Goal: Check status: Check status

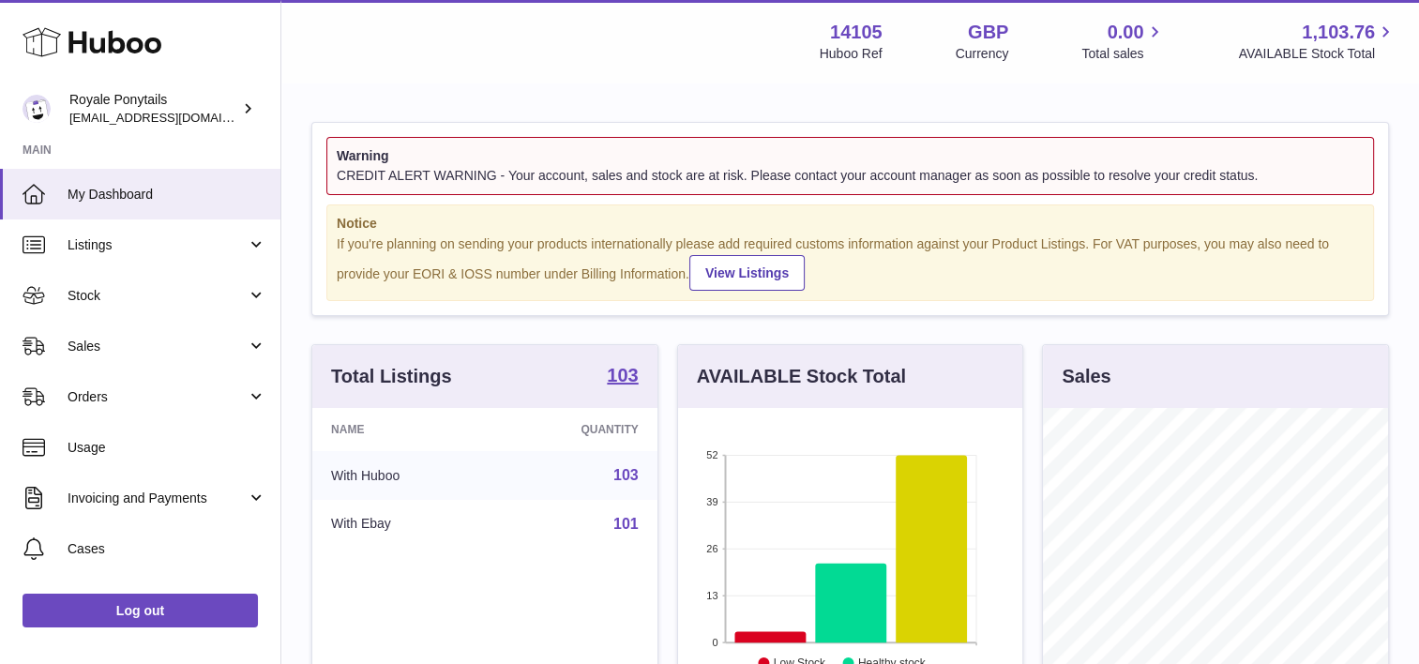
scroll to position [293, 345]
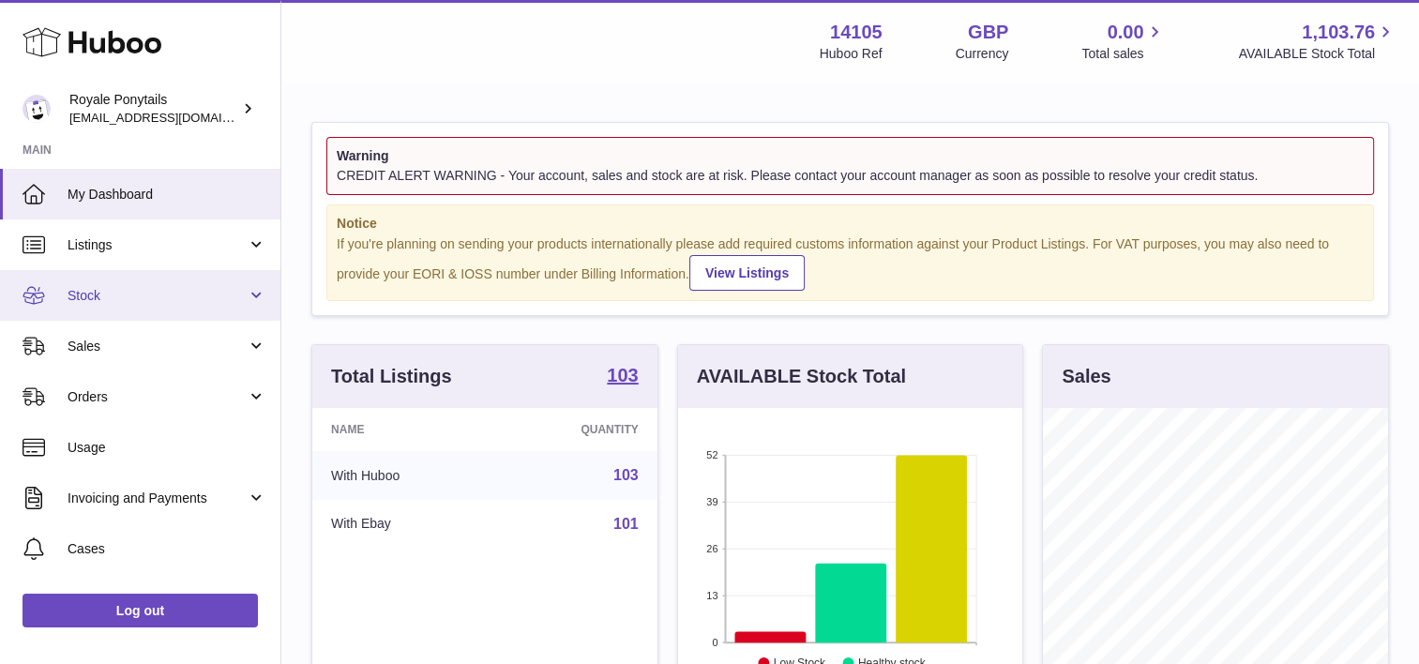
click at [160, 283] on link "Stock" at bounding box center [140, 295] width 280 height 51
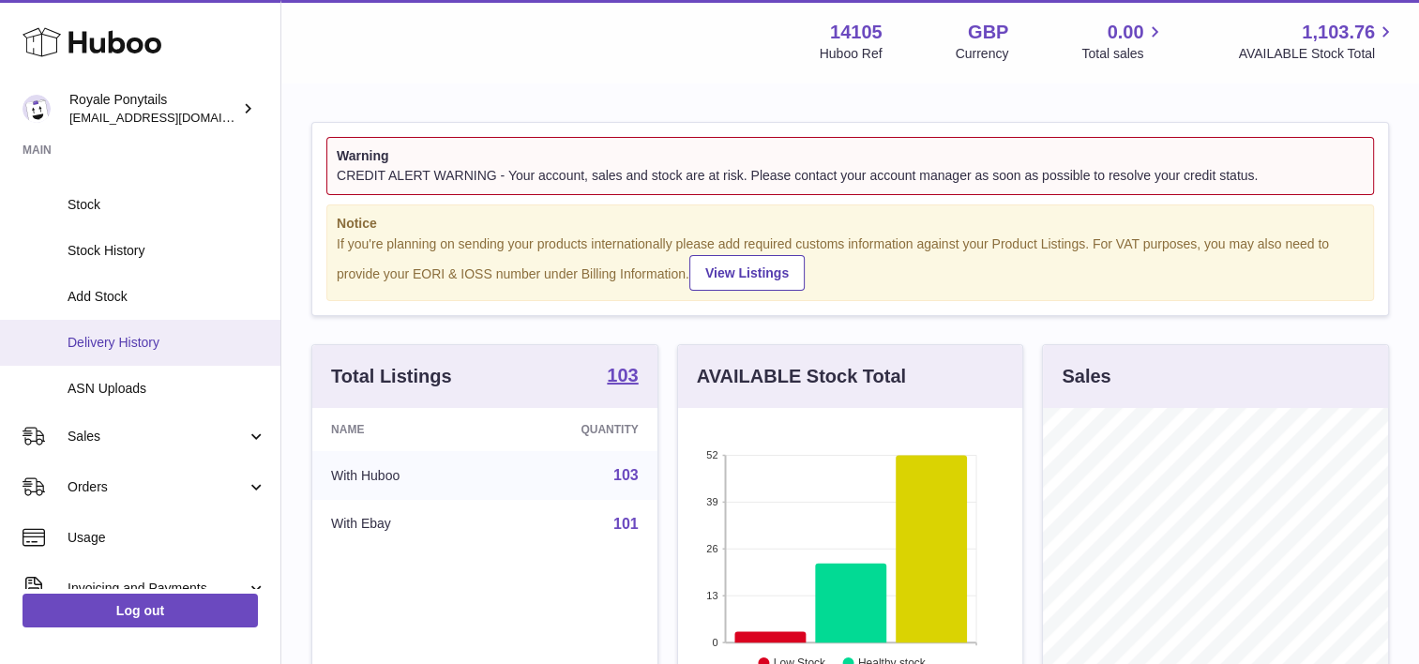
scroll to position [141, 0]
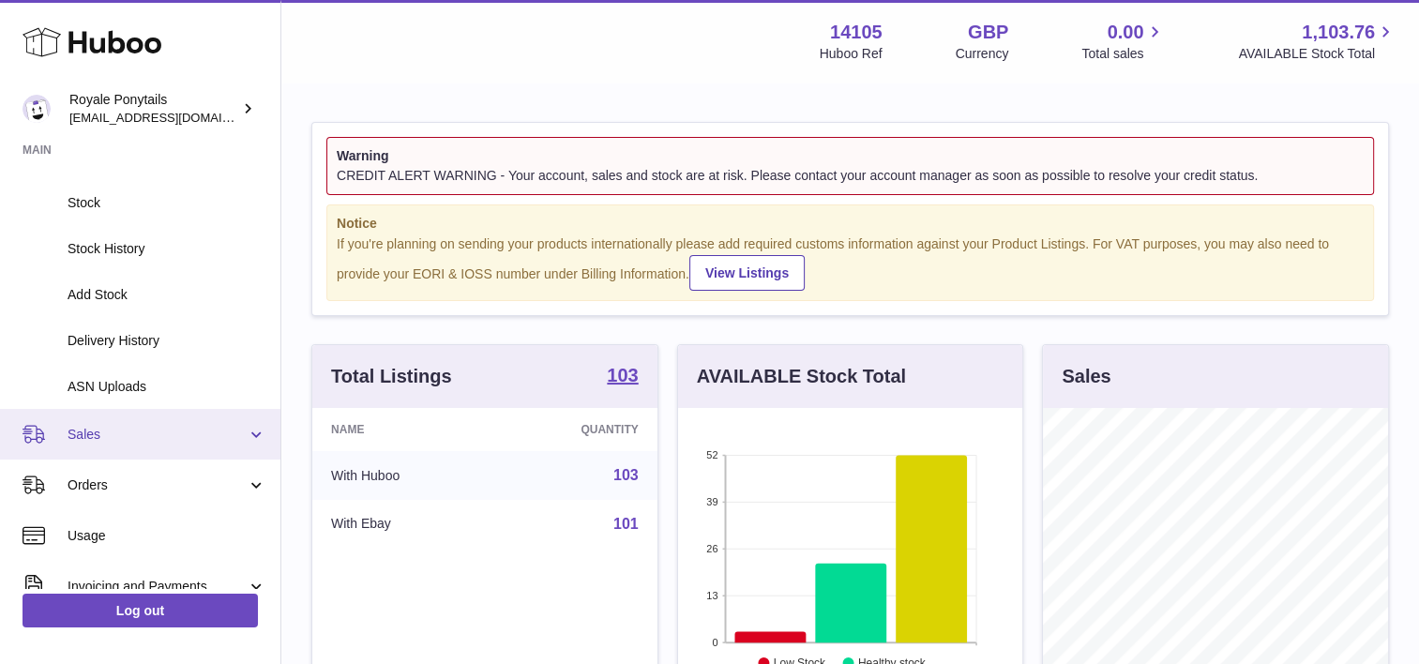
click at [95, 440] on span "Sales" at bounding box center [157, 435] width 179 height 18
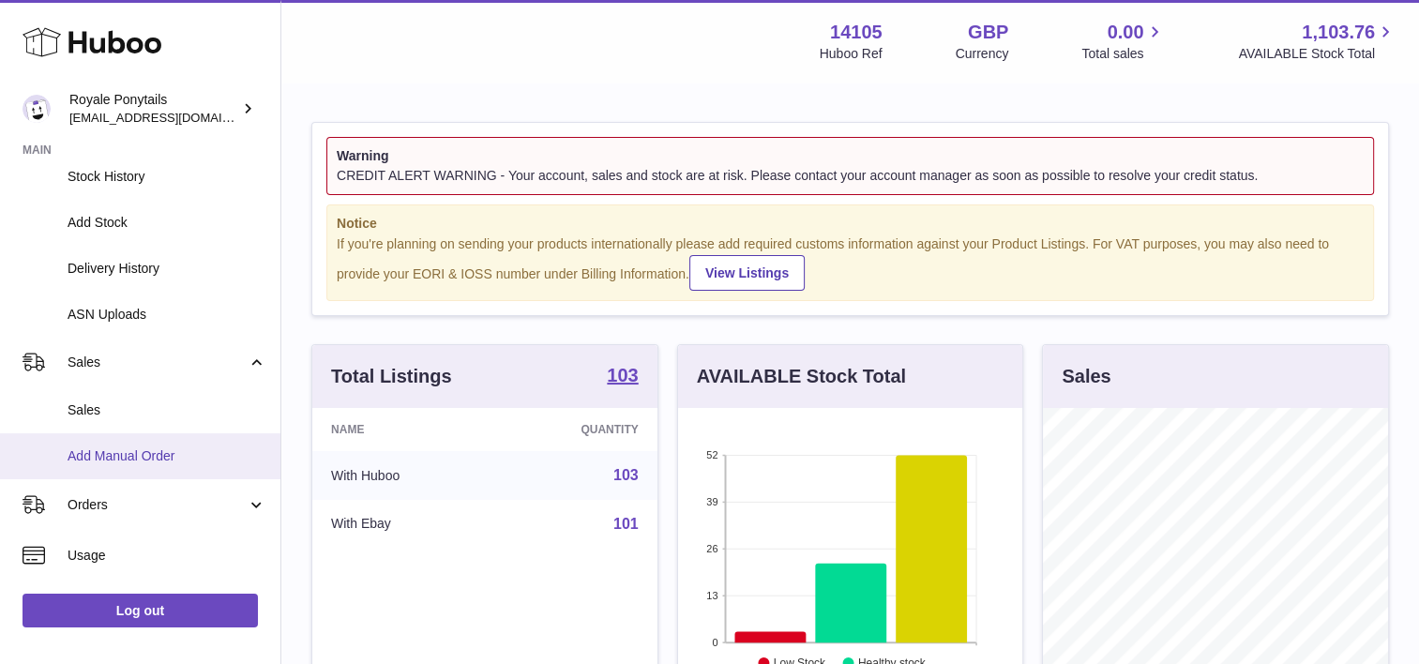
scroll to position [214, 0]
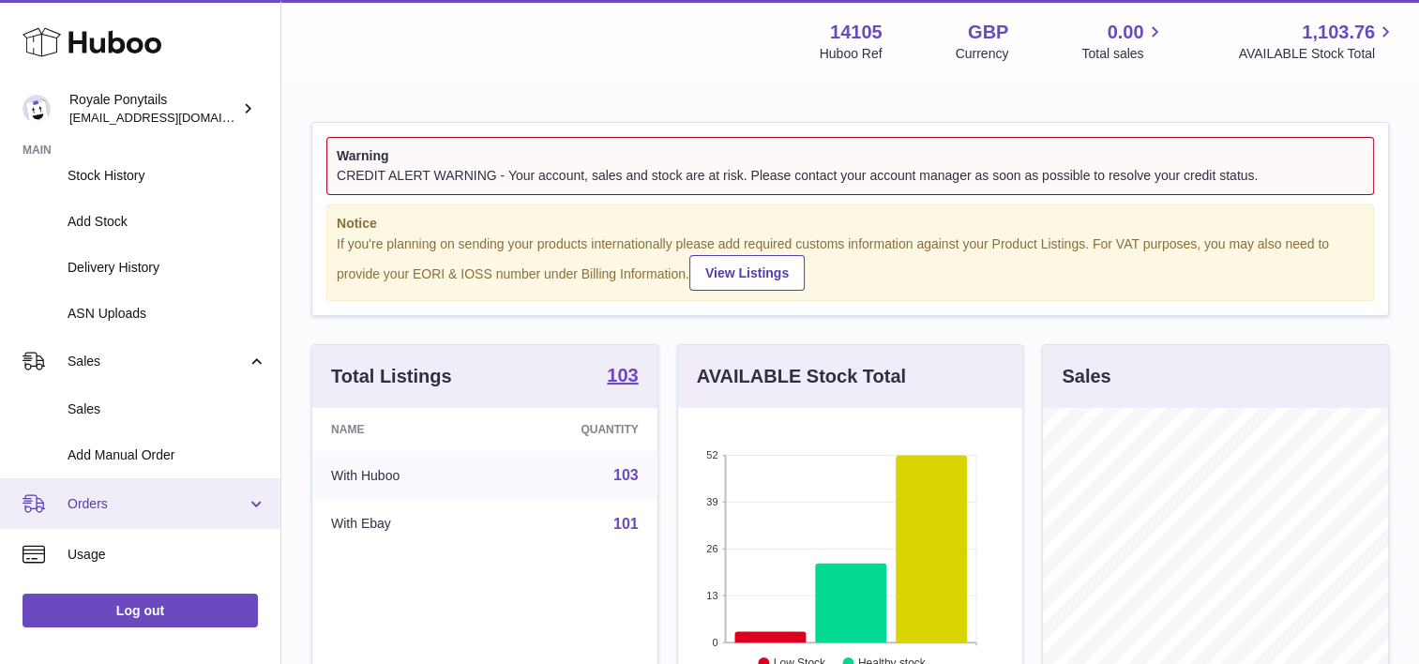
click at [85, 498] on span "Orders" at bounding box center [157, 504] width 179 height 18
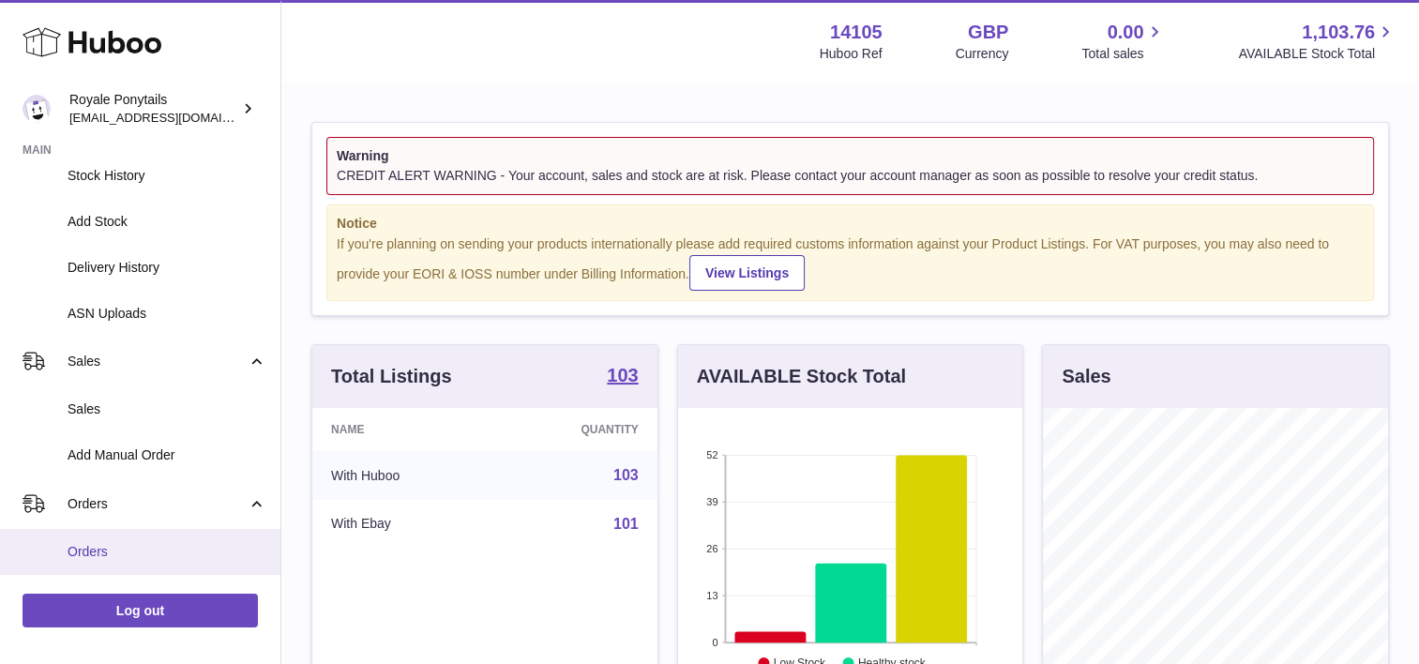
click at [86, 543] on span "Orders" at bounding box center [167, 552] width 199 height 18
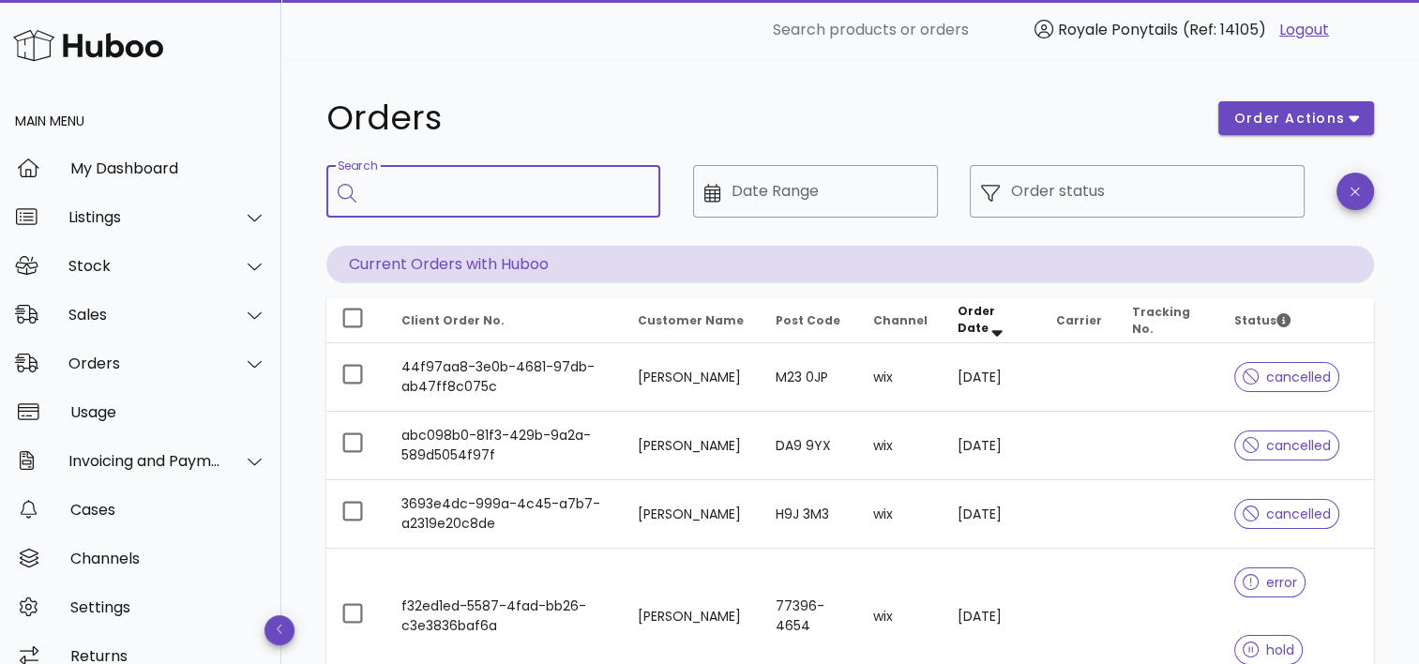
click at [392, 204] on input "Search" at bounding box center [507, 191] width 278 height 30
type input "*****"
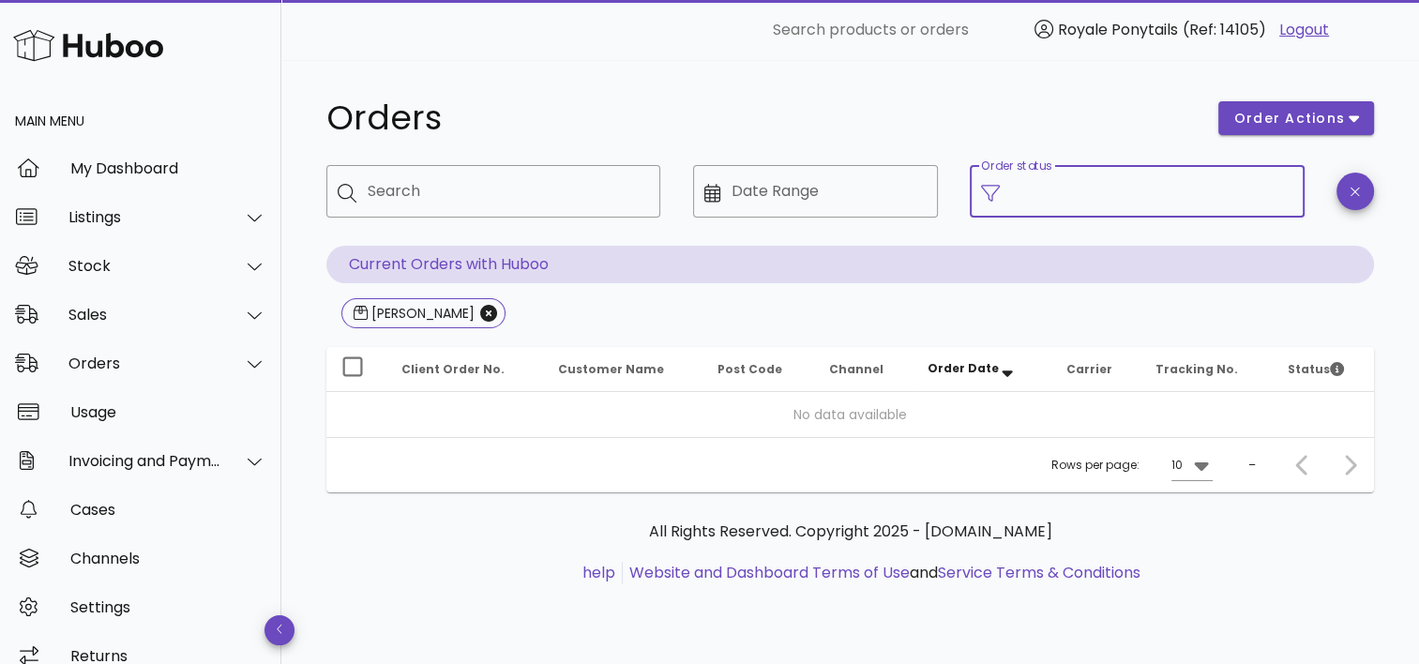
click at [1073, 191] on input "Order status" at bounding box center [1151, 191] width 281 height 30
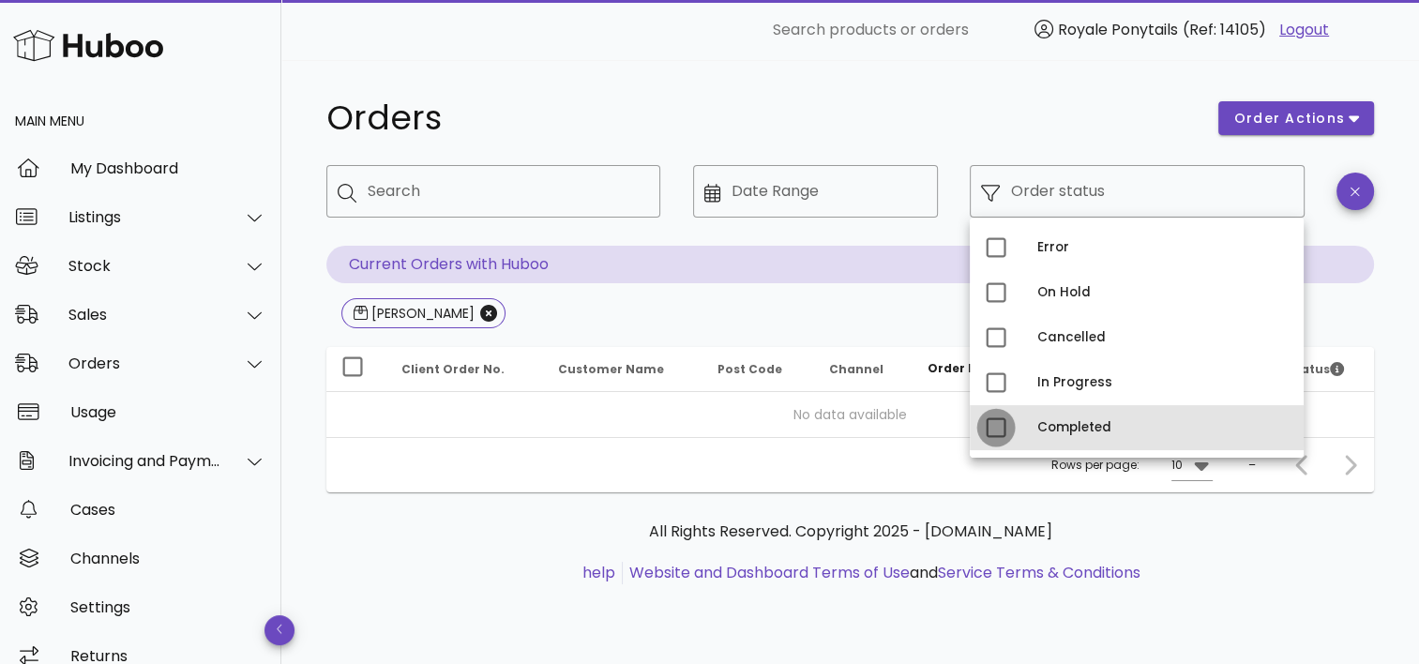
click at [997, 433] on div at bounding box center [996, 428] width 32 height 32
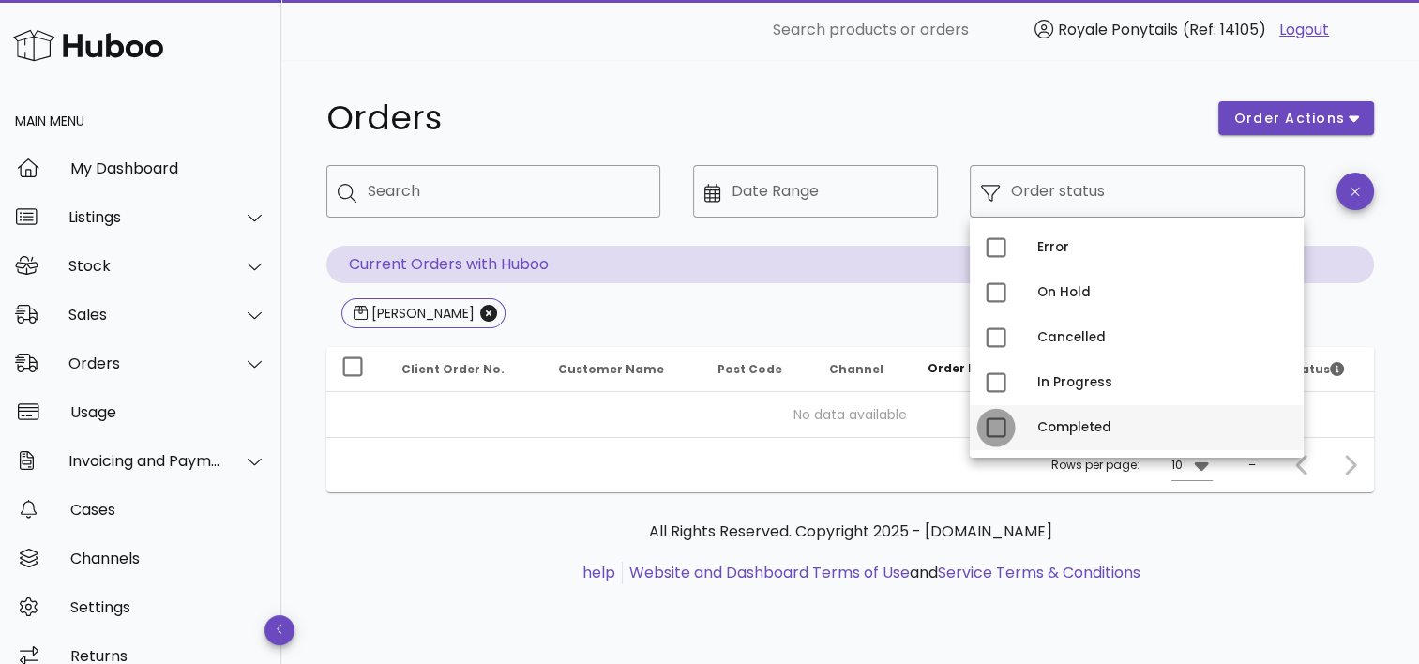
type input "**********"
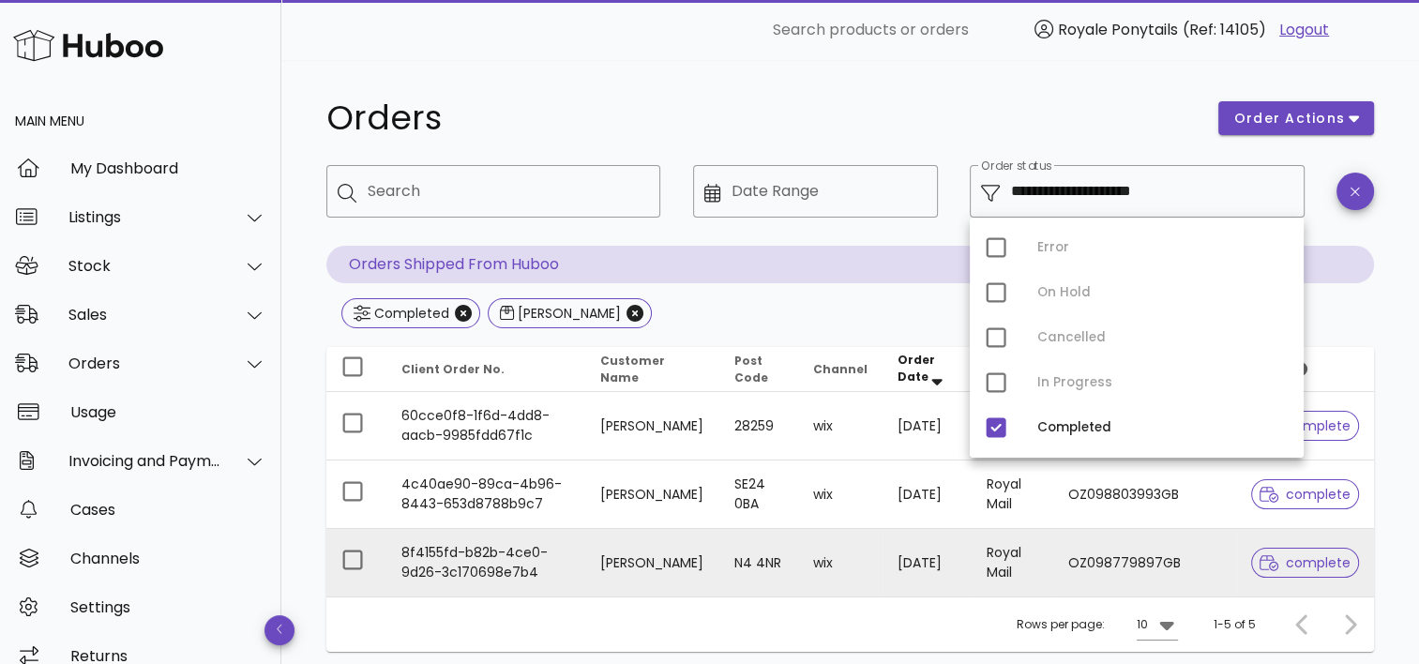
click at [687, 581] on td "[PERSON_NAME]" at bounding box center [652, 563] width 134 height 68
